Goal: Transaction & Acquisition: Purchase product/service

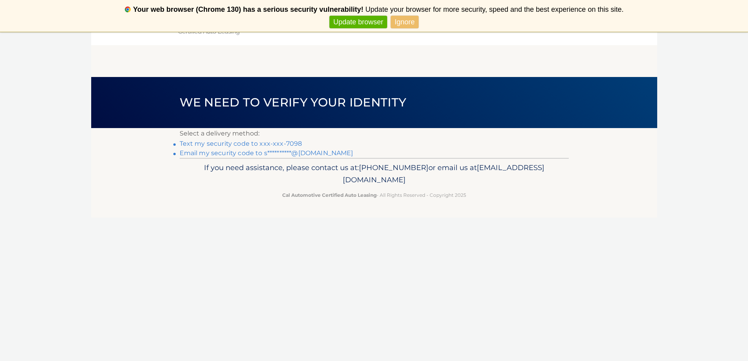
click at [399, 24] on link "Ignore" at bounding box center [405, 22] width 28 height 13
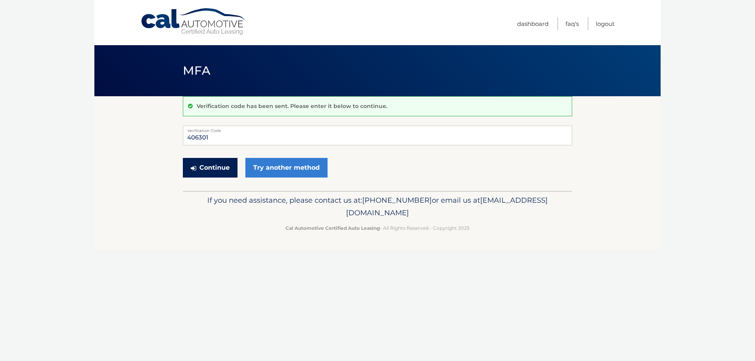
type input "406301"
click at [212, 172] on button "Continue" at bounding box center [210, 168] width 55 height 20
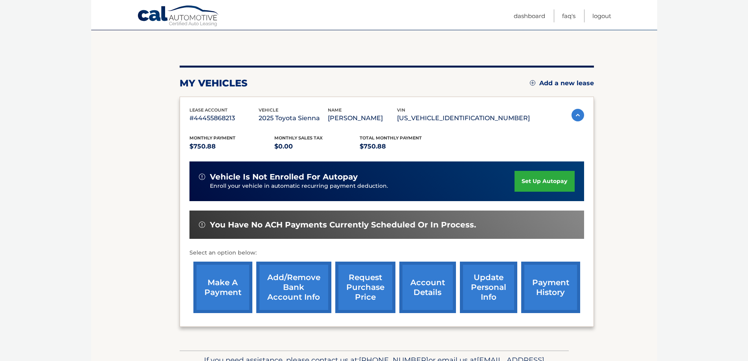
scroll to position [79, 0]
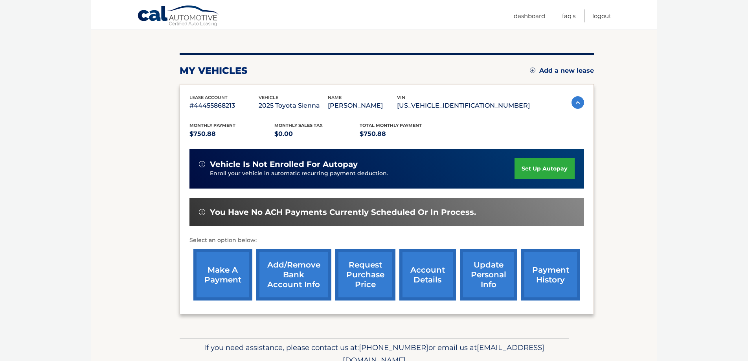
click at [231, 283] on link "make a payment" at bounding box center [222, 274] width 59 height 51
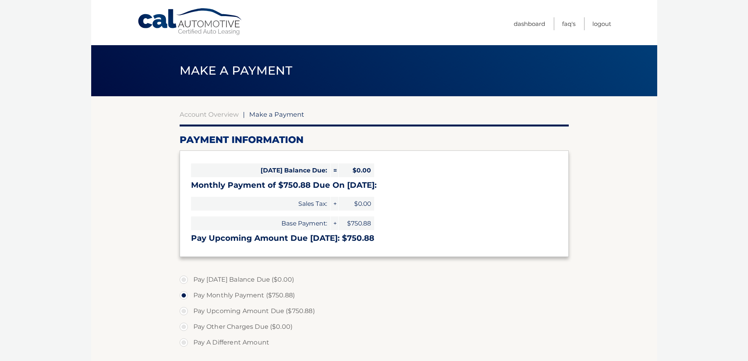
select select "ZDhmYTlmNWQtNTk3Ny00M2Y4LWJiMTctZTljOTVkZWQxYTlk"
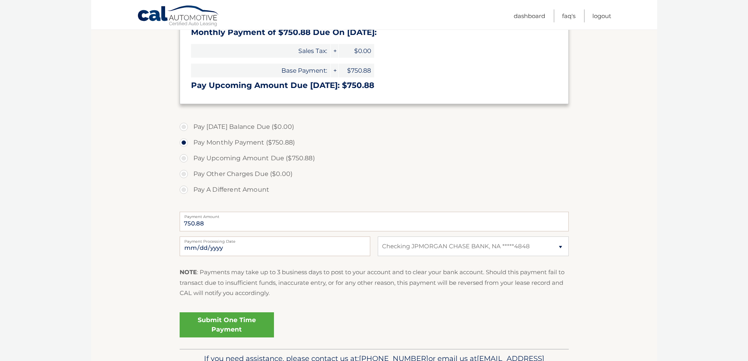
scroll to position [157, 0]
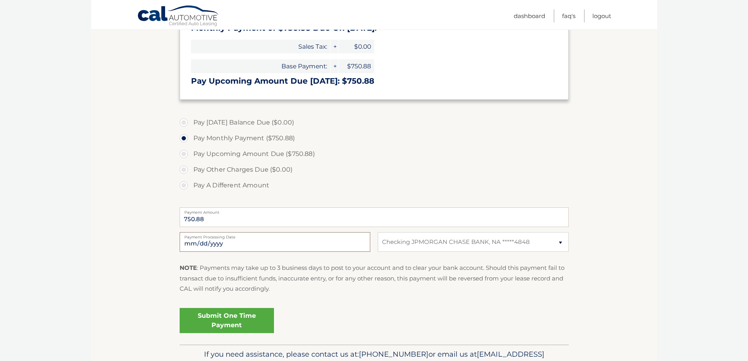
click at [319, 239] on input "2025-10-07" at bounding box center [275, 242] width 191 height 20
type input "2025-11-01"
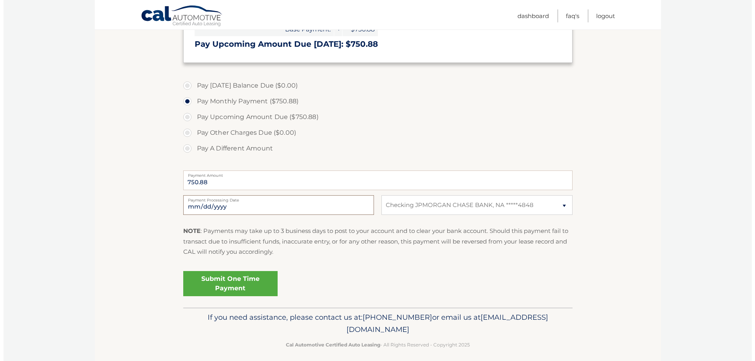
scroll to position [197, 0]
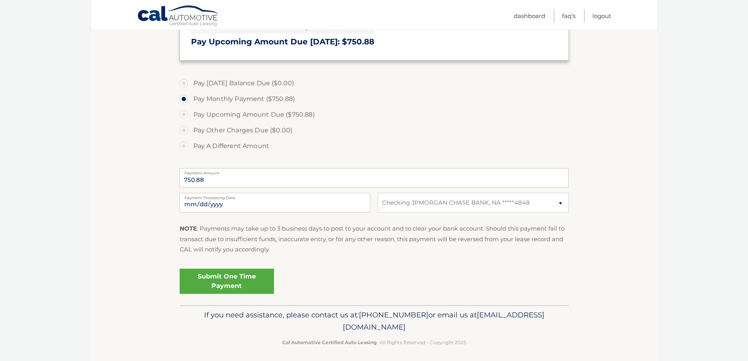
click at [243, 284] on link "Submit One Time Payment" at bounding box center [227, 281] width 94 height 25
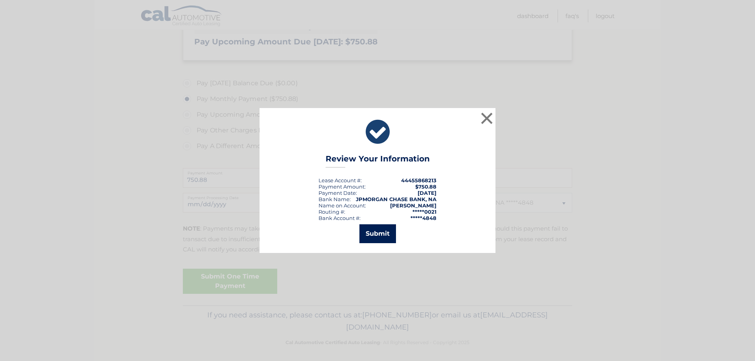
click at [391, 241] on button "Submit" at bounding box center [377, 233] width 37 height 19
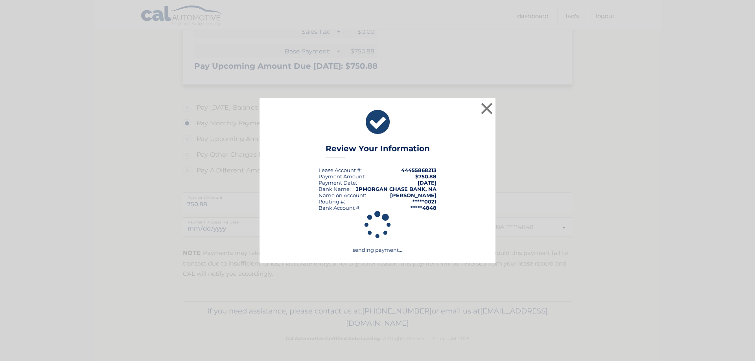
scroll to position [172, 0]
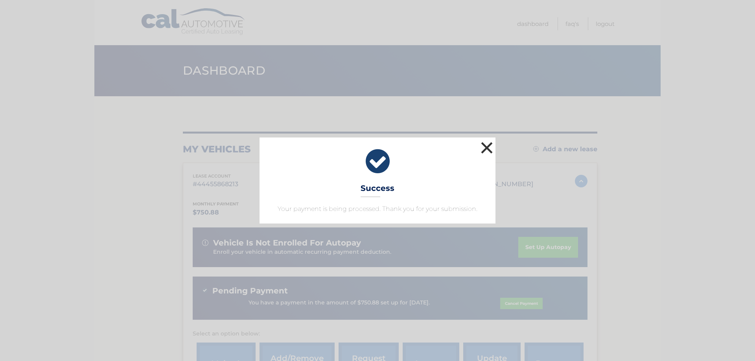
click at [491, 148] on button "×" at bounding box center [487, 148] width 16 height 16
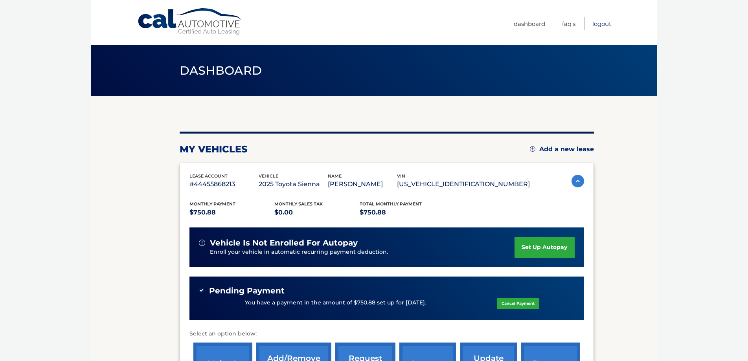
click at [606, 22] on link "Logout" at bounding box center [601, 23] width 19 height 13
